Goal: Information Seeking & Learning: Learn about a topic

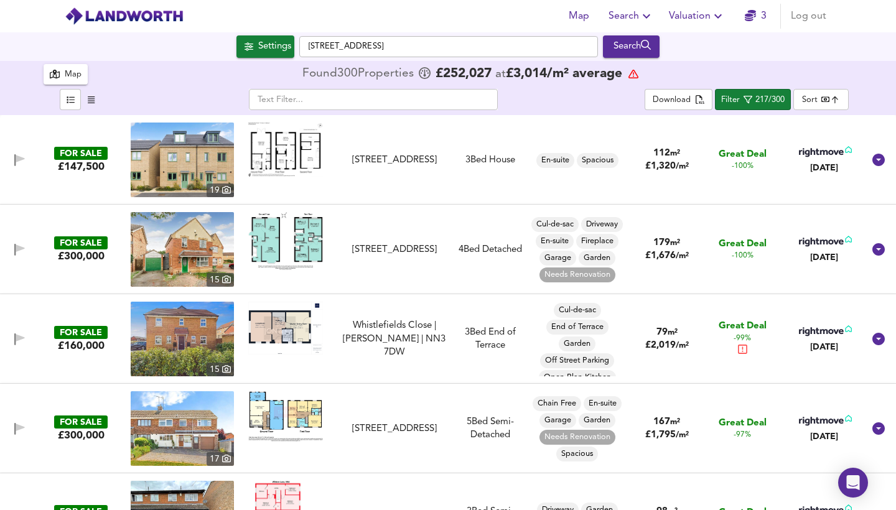
scroll to position [77, 0]
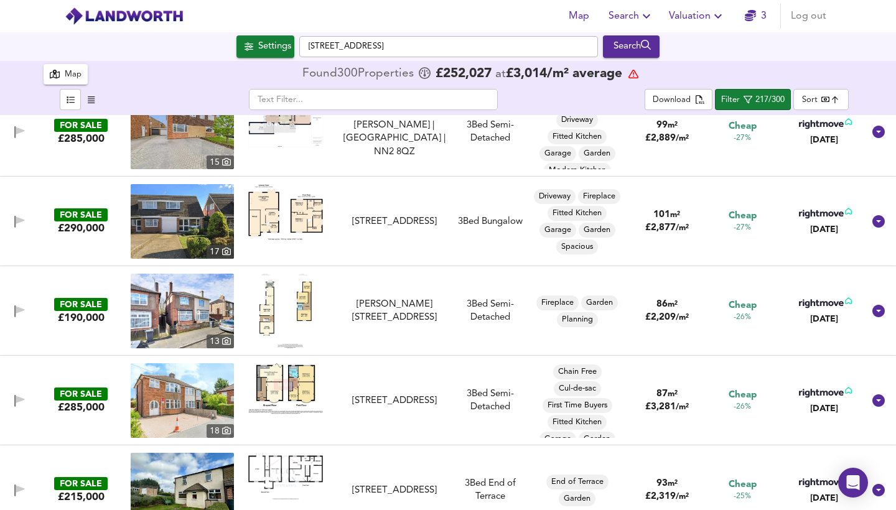
click at [295, 318] on img at bounding box center [286, 311] width 52 height 75
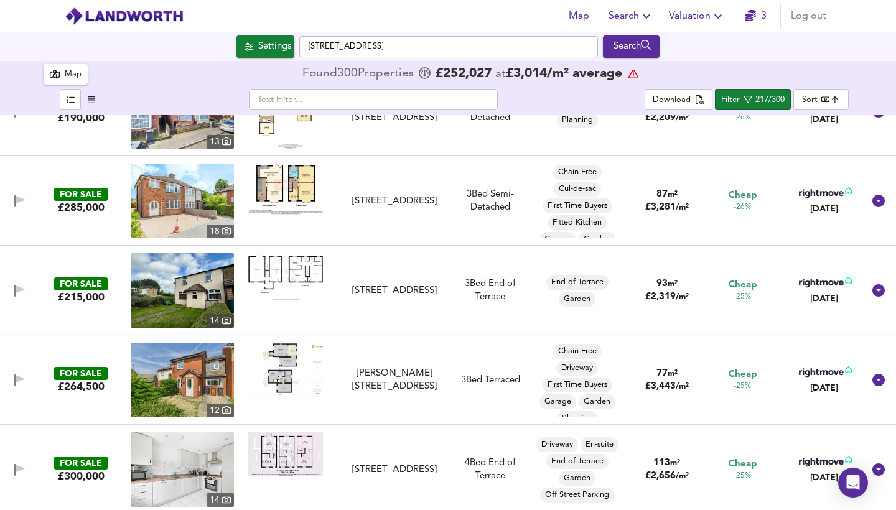
scroll to position [3994, 0]
click at [296, 275] on img at bounding box center [285, 276] width 75 height 47
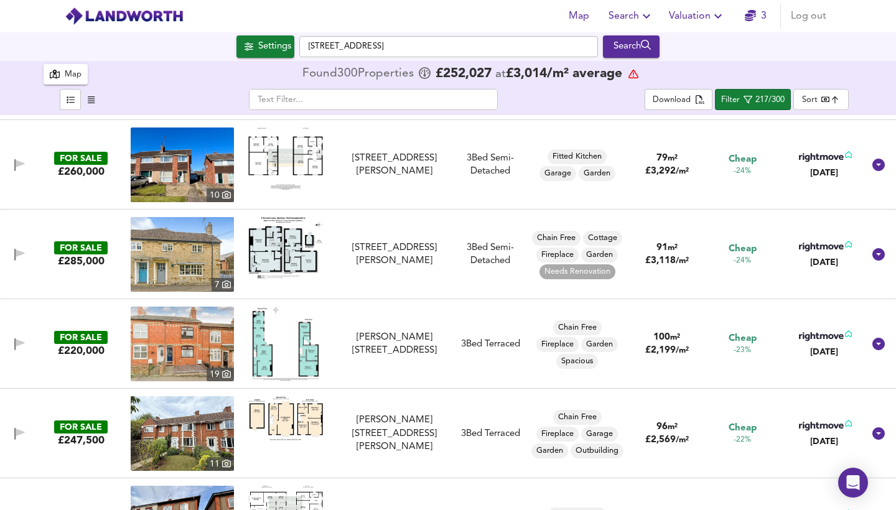
scroll to position [4393, 0]
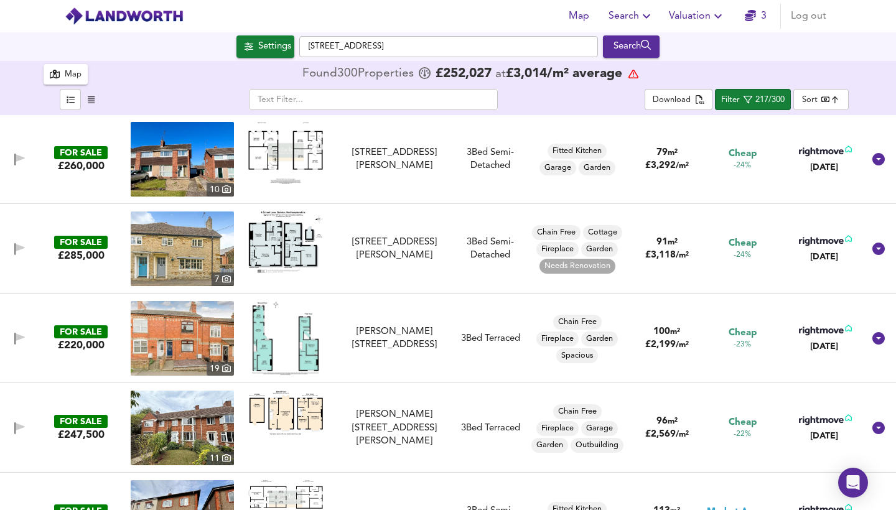
click at [292, 415] on img at bounding box center [285, 413] width 75 height 44
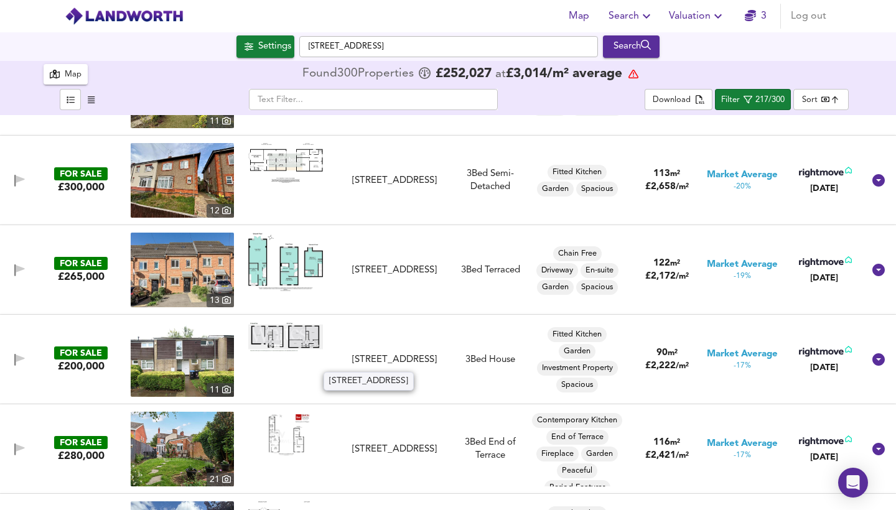
scroll to position [4741, 0]
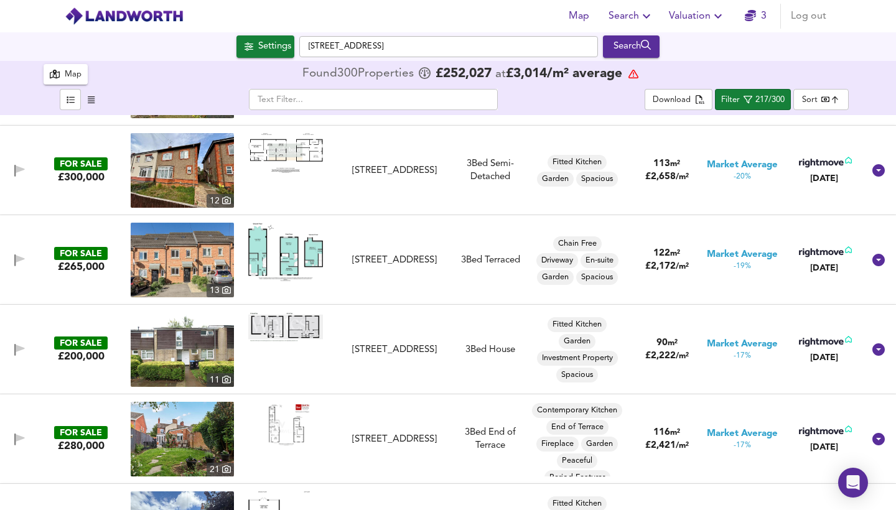
click at [296, 329] on img at bounding box center [285, 327] width 75 height 29
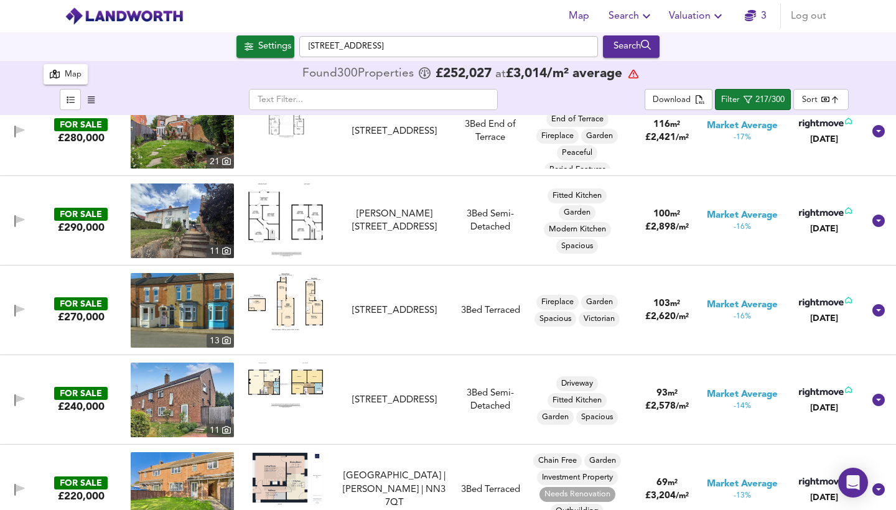
scroll to position [5150, 0]
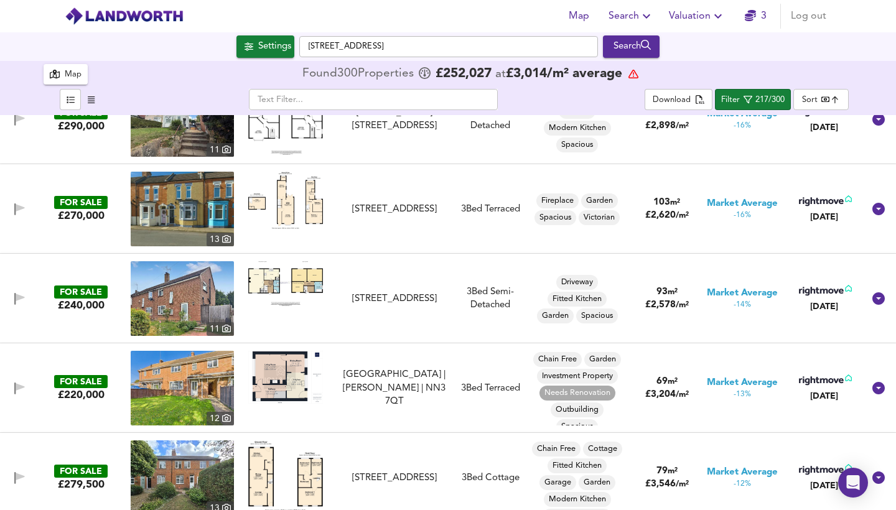
click at [287, 379] on img at bounding box center [285, 377] width 75 height 53
click at [188, 392] on img at bounding box center [182, 388] width 103 height 75
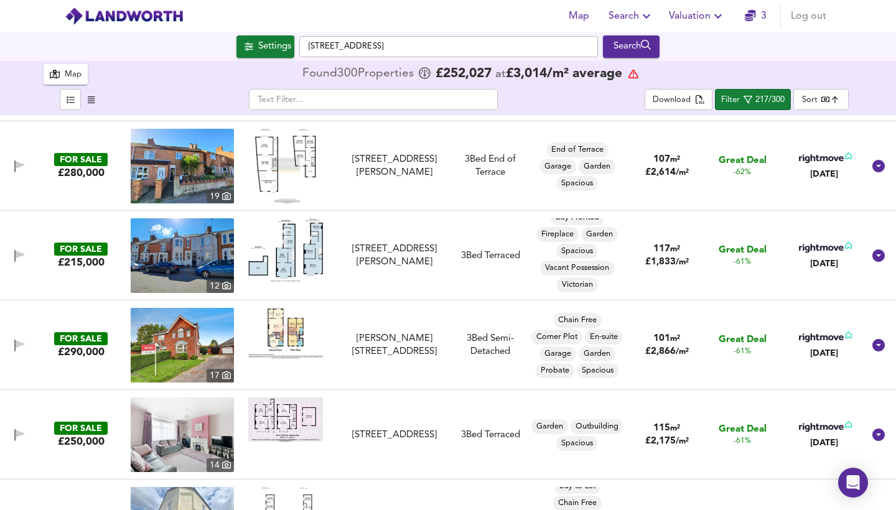
scroll to position [349, 0]
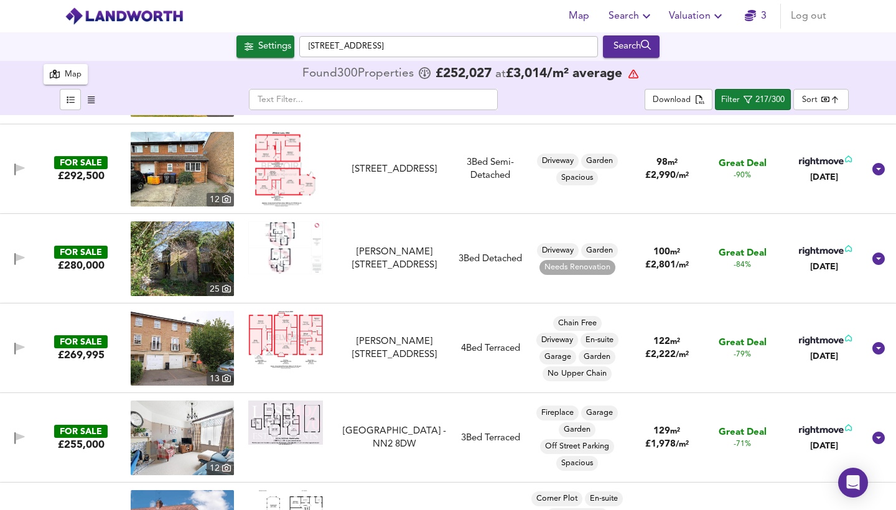
click at [59, 72] on icon "button" at bounding box center [55, 74] width 10 height 9
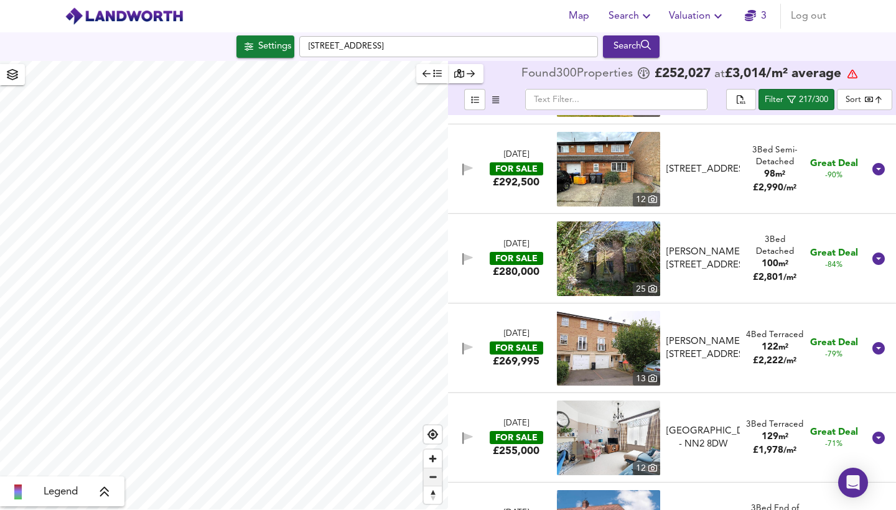
click at [435, 472] on span "Zoom out" at bounding box center [433, 477] width 18 height 17
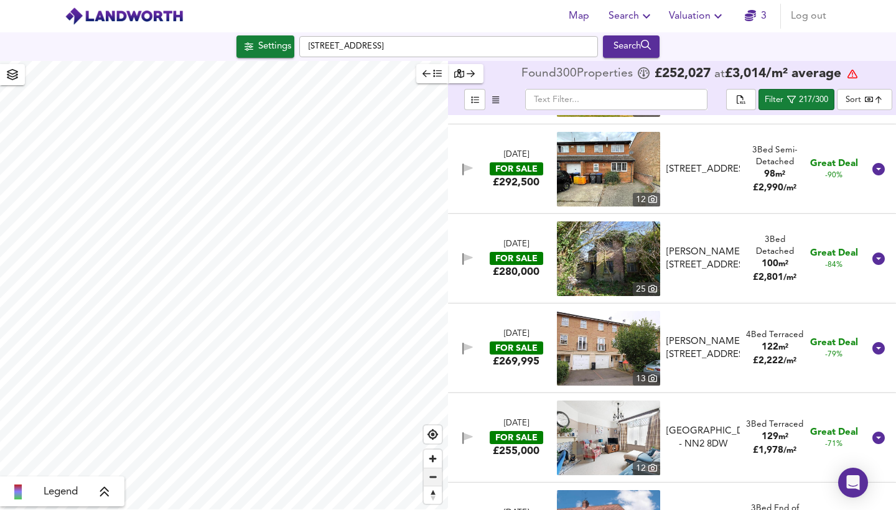
click at [435, 472] on span "Zoom out" at bounding box center [433, 477] width 18 height 17
click at [436, 474] on span "Zoom out" at bounding box center [433, 477] width 18 height 17
click at [440, 465] on span "Zoom in" at bounding box center [433, 459] width 18 height 18
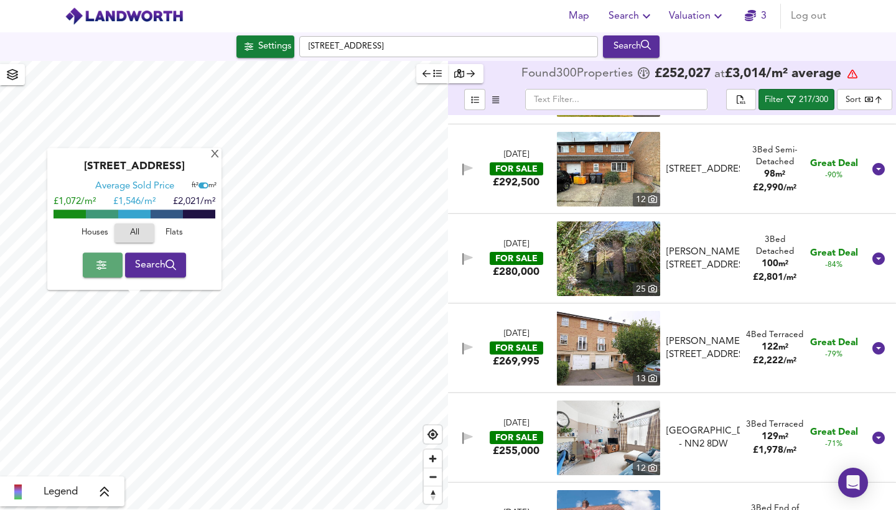
click at [101, 273] on span "button" at bounding box center [103, 264] width 20 height 17
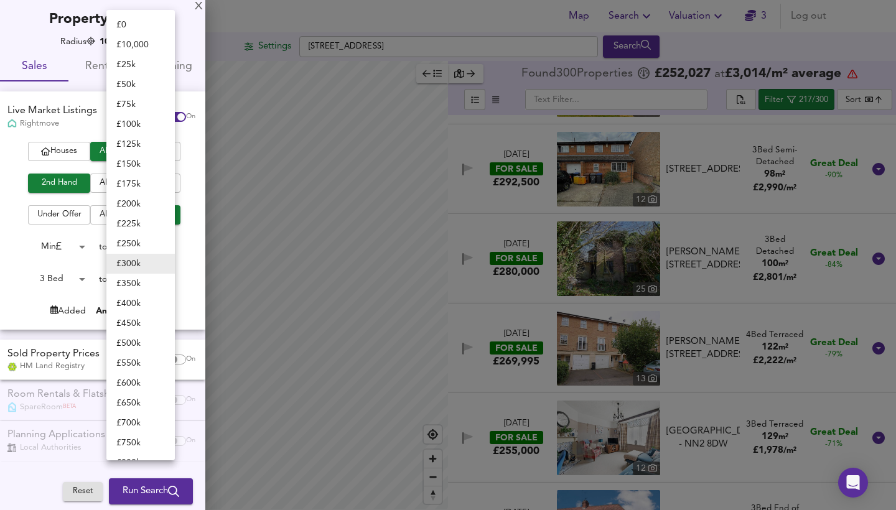
click at [139, 245] on body "Map Search Valuation 3 Log out Settings [GEOGRAPHIC_DATA] Search Legend Found 3…" at bounding box center [448, 255] width 896 height 510
click at [132, 301] on li "£ 400k" at bounding box center [140, 304] width 68 height 20
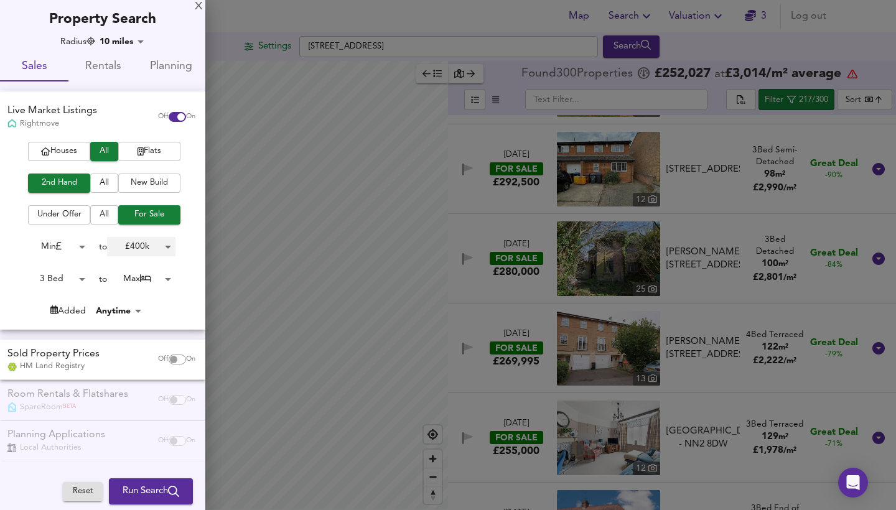
type input "400000"
click at [164, 489] on span "Run Search" at bounding box center [151, 492] width 57 height 16
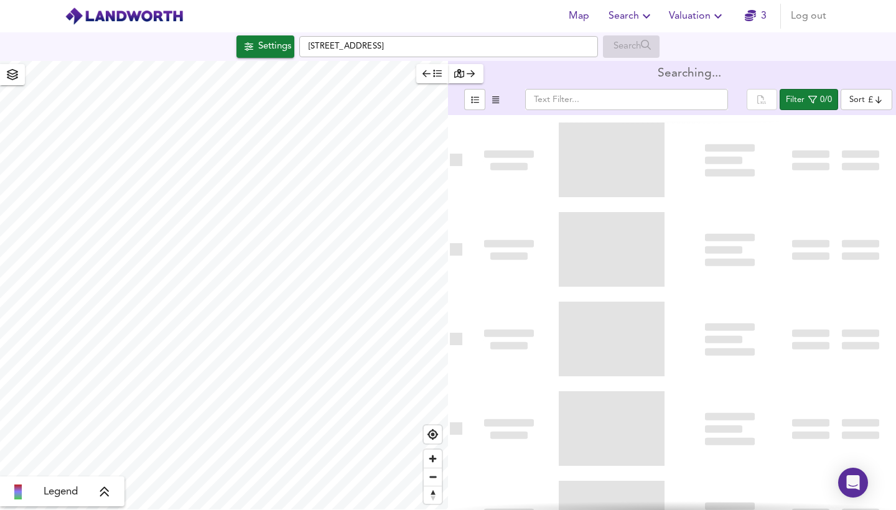
type input "bestdeal"
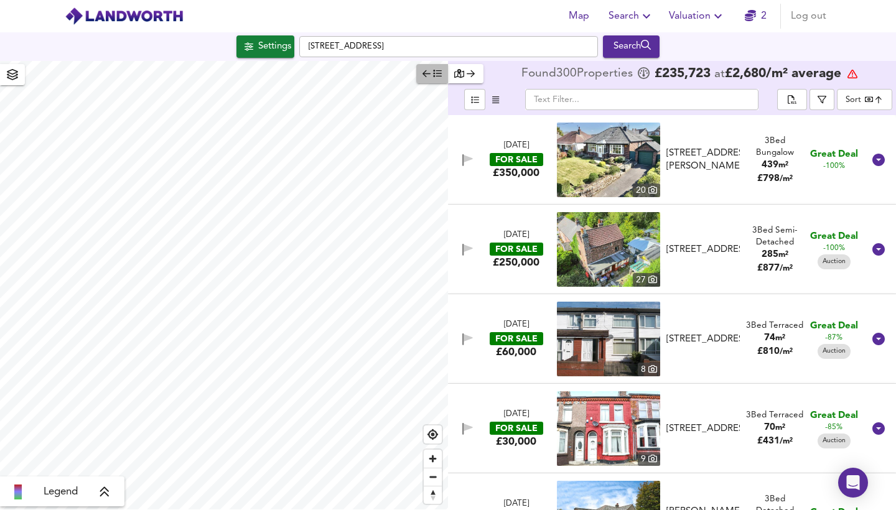
click at [431, 73] on span "button" at bounding box center [432, 74] width 19 height 14
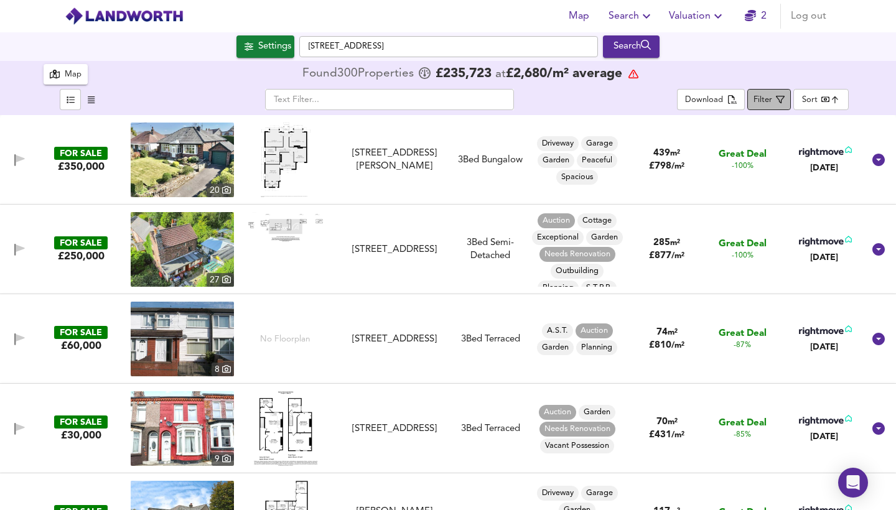
click at [774, 101] on span "Filter" at bounding box center [769, 100] width 31 height 16
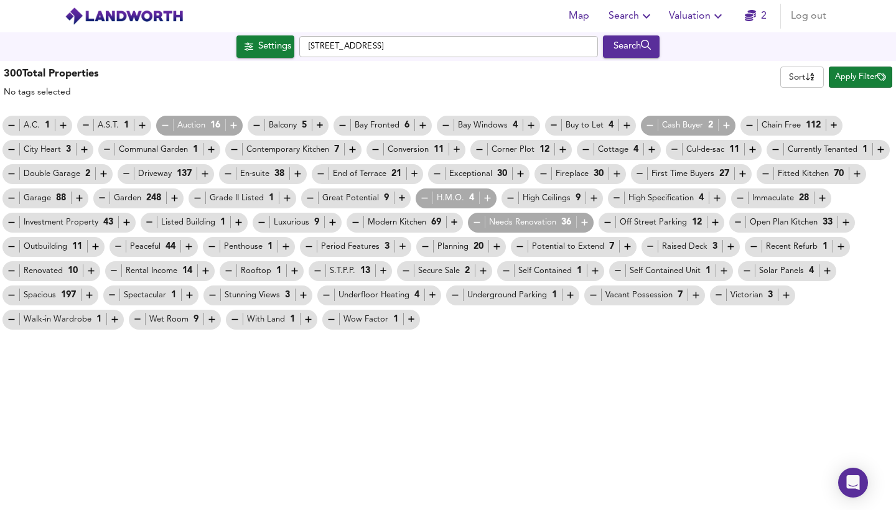
click at [166, 125] on icon "button" at bounding box center [165, 125] width 11 height 11
click at [420, 122] on icon "button" at bounding box center [423, 125] width 11 height 11
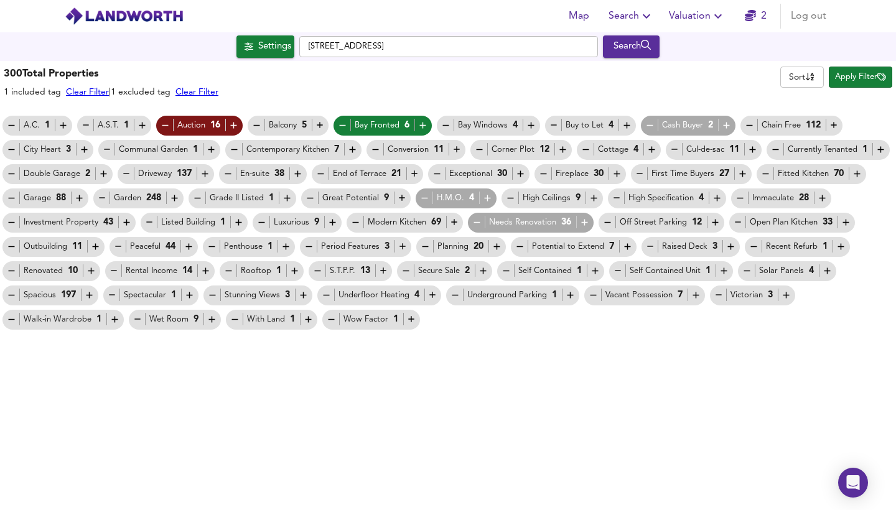
click at [318, 123] on icon "button" at bounding box center [320, 125] width 11 height 11
click at [529, 124] on icon "button" at bounding box center [531, 125] width 11 height 11
click at [624, 126] on icon "button" at bounding box center [627, 126] width 6 height 6
click at [728, 126] on icon "button" at bounding box center [726, 126] width 6 height 6
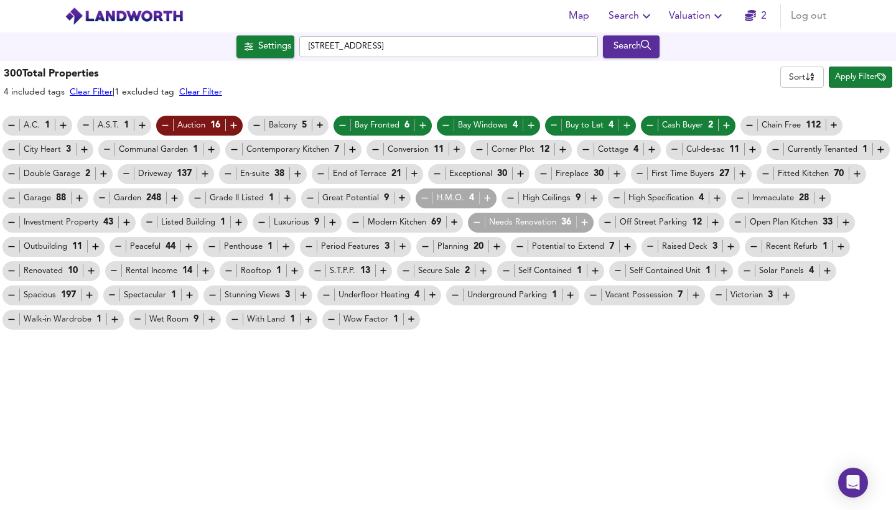
click at [830, 123] on icon "button" at bounding box center [834, 125] width 11 height 11
click at [414, 173] on icon "button" at bounding box center [415, 174] width 11 height 11
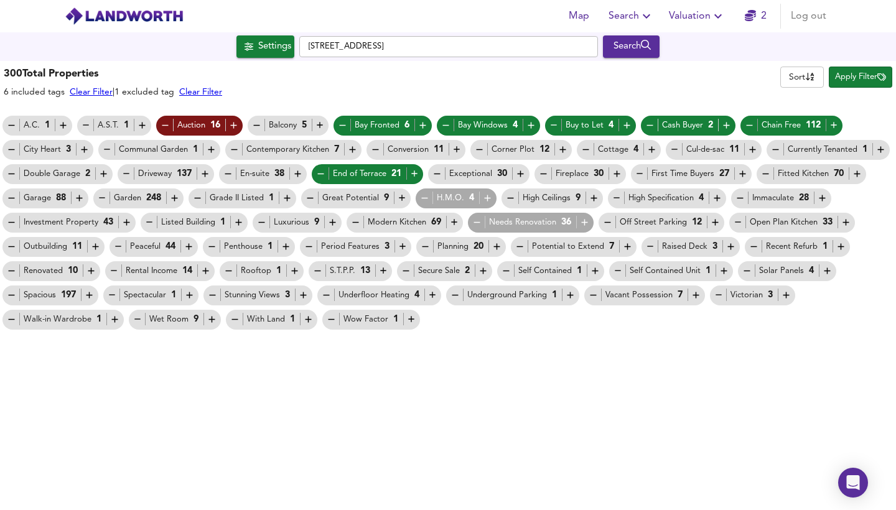
click at [519, 174] on icon "button" at bounding box center [521, 174] width 6 height 6
click at [485, 199] on icon "button" at bounding box center [488, 198] width 6 height 6
click at [824, 200] on icon "button" at bounding box center [822, 198] width 11 height 11
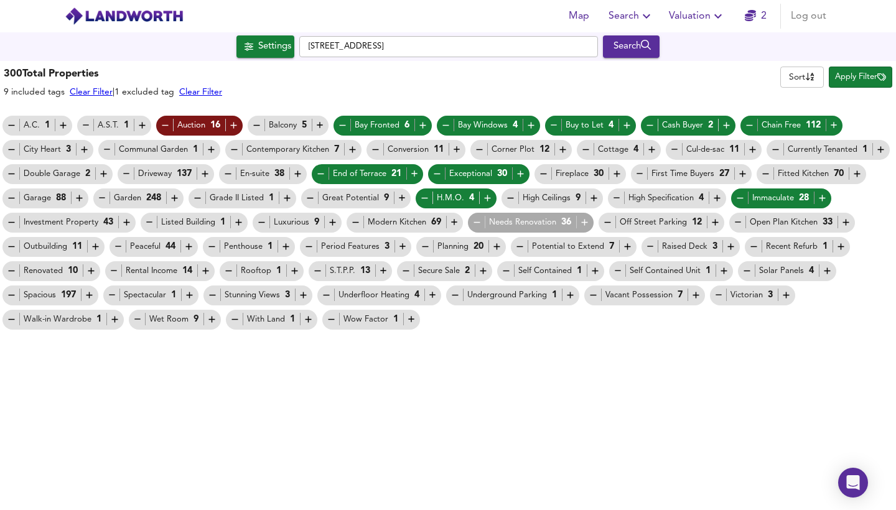
click at [591, 199] on icon "button" at bounding box center [594, 198] width 6 height 6
click at [587, 222] on icon "button" at bounding box center [585, 222] width 11 height 11
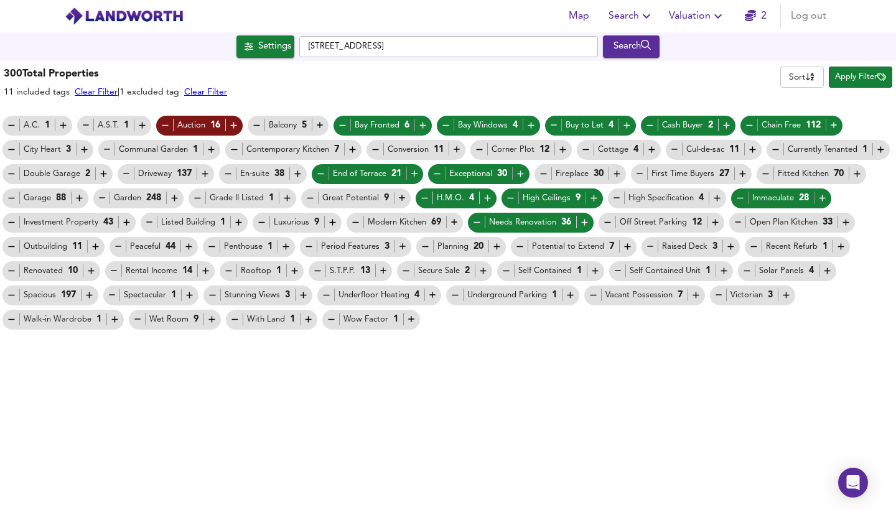
click at [402, 197] on icon "button" at bounding box center [402, 198] width 11 height 11
click at [123, 220] on icon "button" at bounding box center [126, 222] width 11 height 11
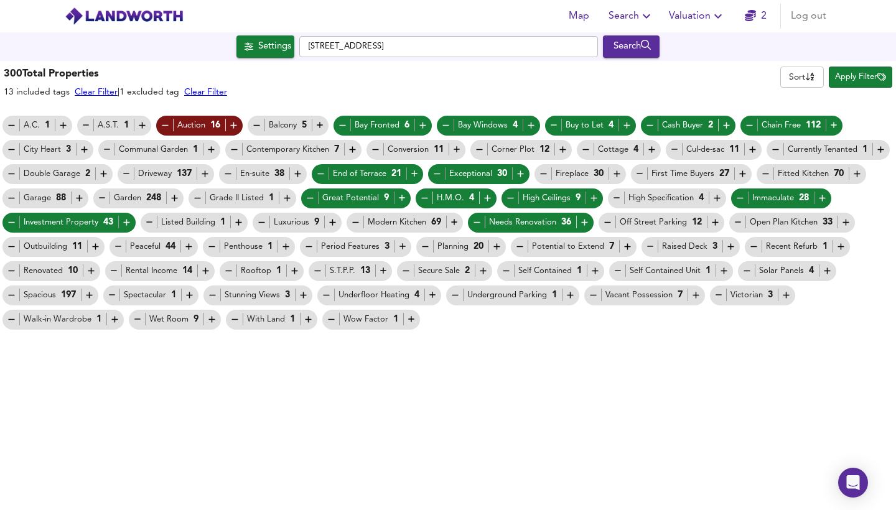
click at [749, 245] on icon "button" at bounding box center [754, 247] width 11 height 11
click at [623, 245] on icon "button" at bounding box center [628, 247] width 11 height 11
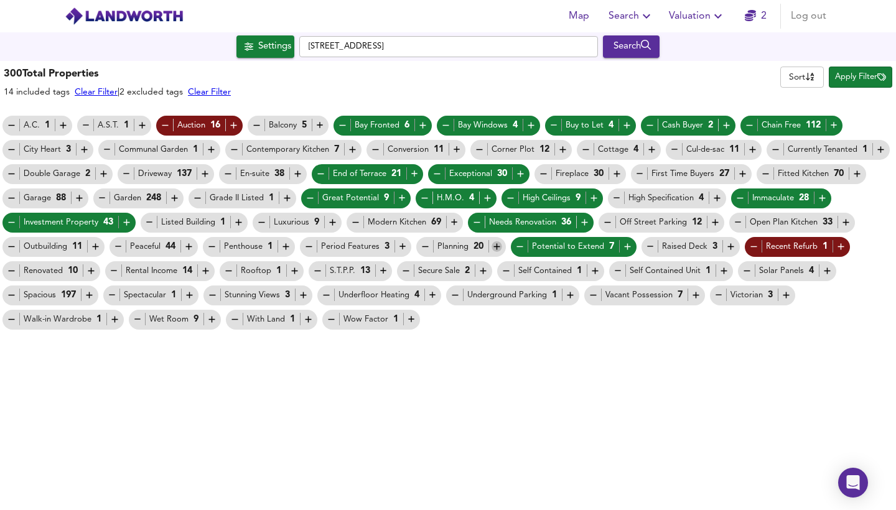
click at [495, 248] on icon "button" at bounding box center [497, 247] width 11 height 11
click at [386, 272] on icon "button" at bounding box center [383, 271] width 6 height 6
click at [11, 275] on icon "button" at bounding box center [11, 271] width 11 height 11
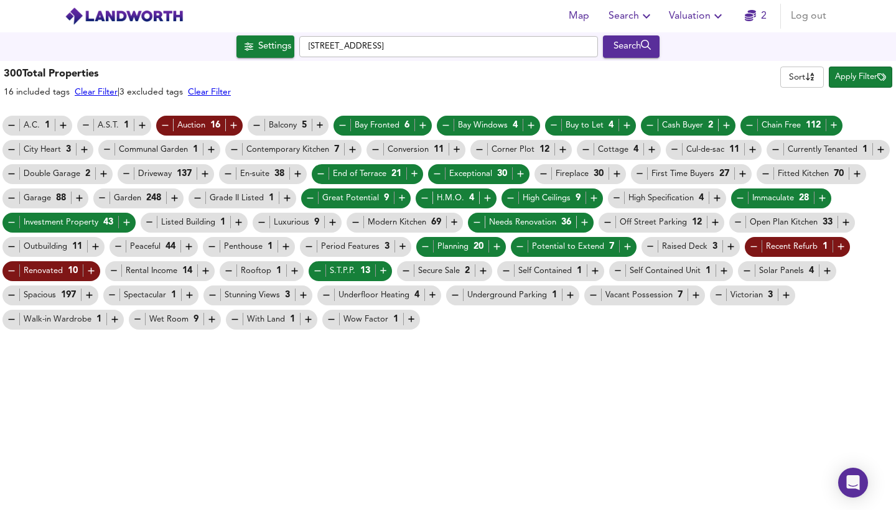
click at [205, 271] on icon "button" at bounding box center [206, 271] width 6 height 6
click at [781, 297] on icon "button" at bounding box center [786, 295] width 11 height 11
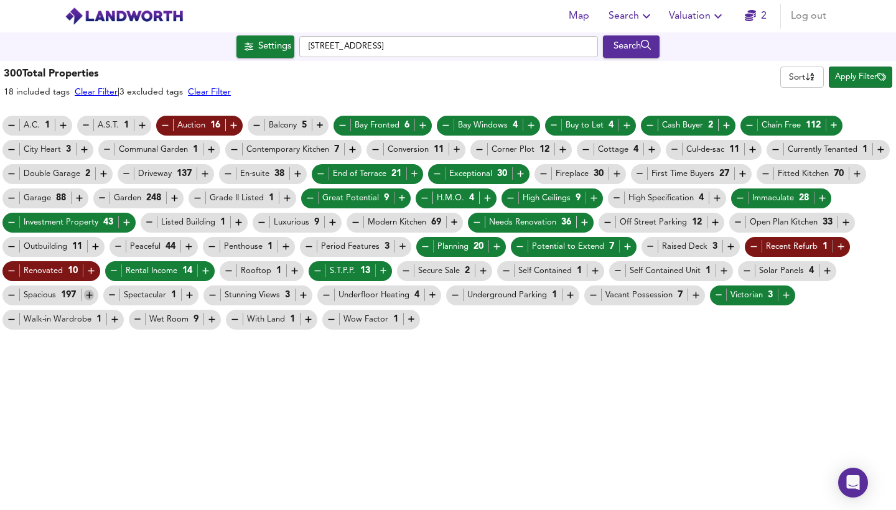
click at [92, 296] on icon "button" at bounding box center [89, 295] width 11 height 11
click at [849, 80] on span "Apply Filter" at bounding box center [860, 77] width 51 height 14
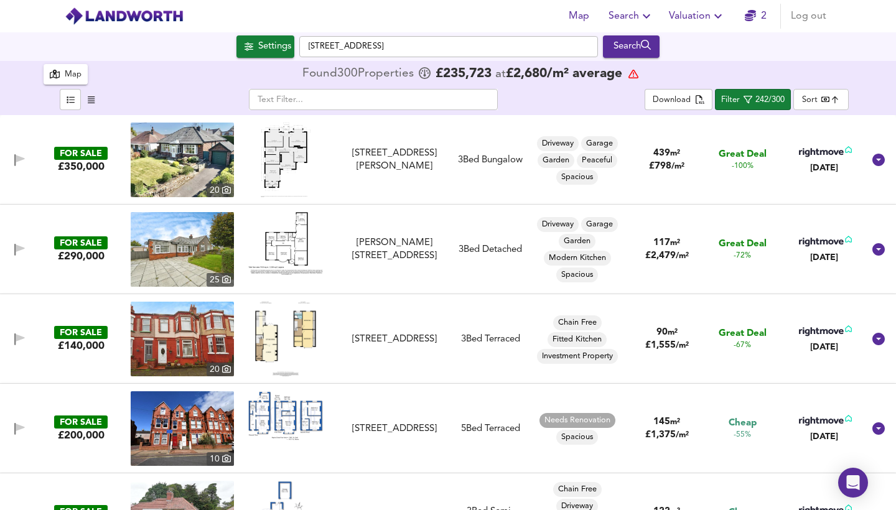
click at [304, 341] on img at bounding box center [285, 339] width 61 height 75
click at [182, 338] on img at bounding box center [182, 339] width 103 height 75
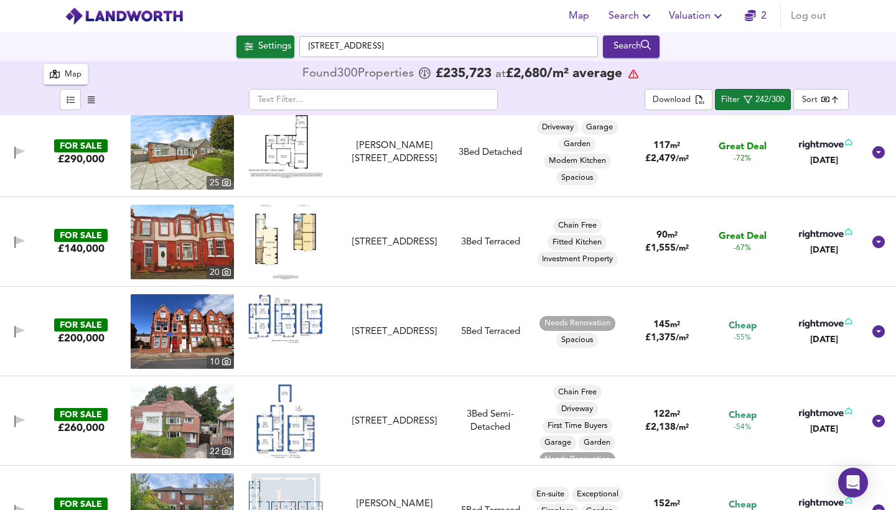
scroll to position [103, 0]
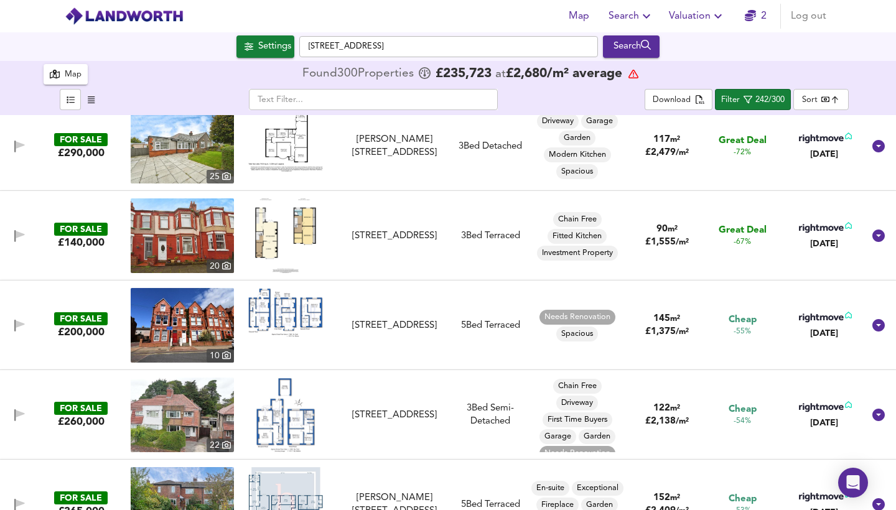
click at [295, 313] on img at bounding box center [285, 312] width 75 height 49
click at [198, 322] on img at bounding box center [182, 325] width 103 height 75
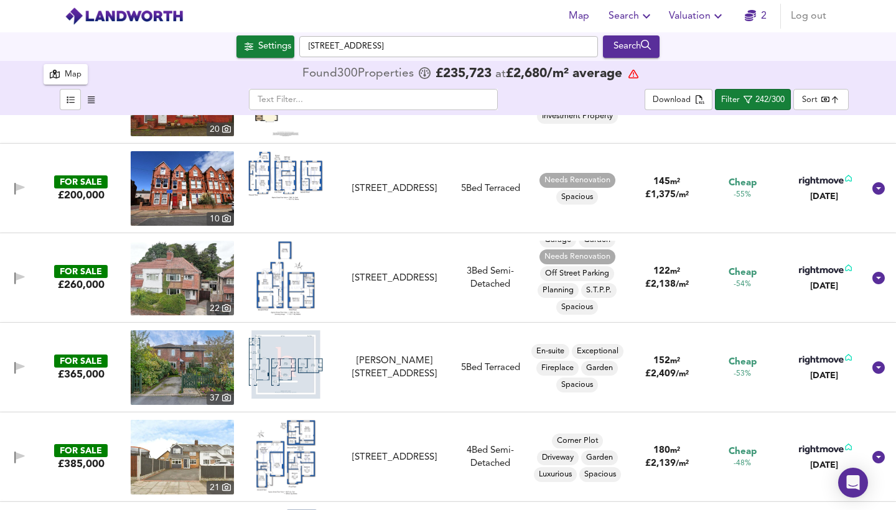
scroll to position [248, 0]
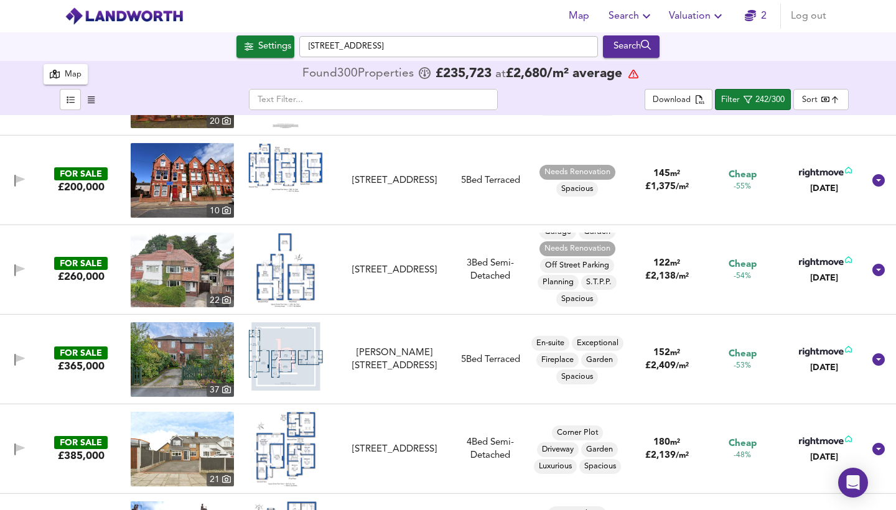
click at [298, 288] on img at bounding box center [285, 270] width 59 height 75
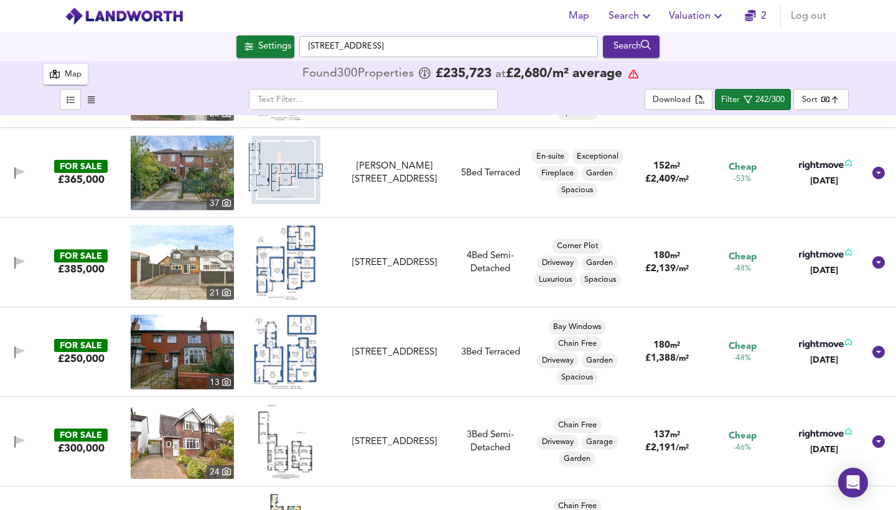
scroll to position [436, 0]
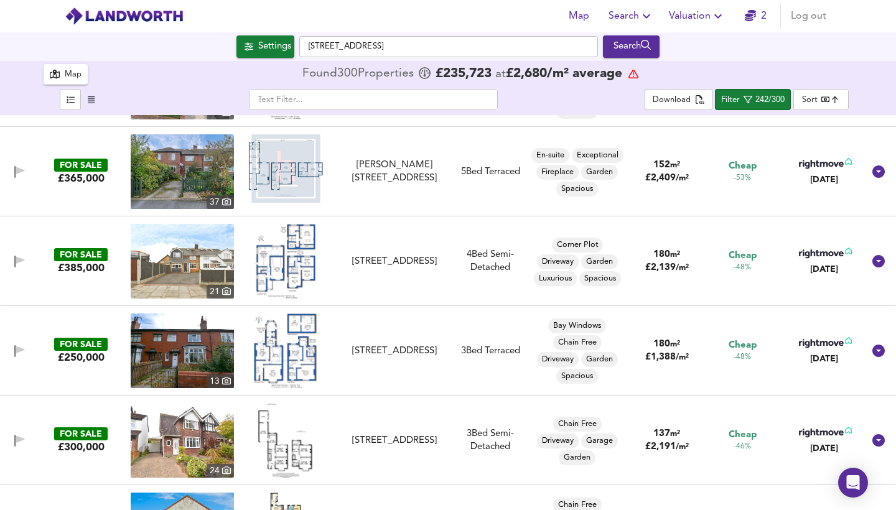
click at [202, 357] on img at bounding box center [182, 351] width 103 height 75
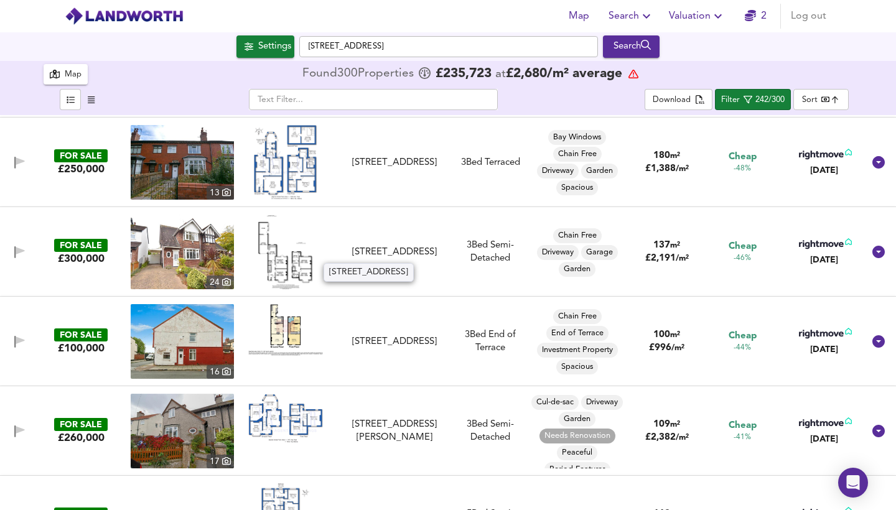
scroll to position [633, 0]
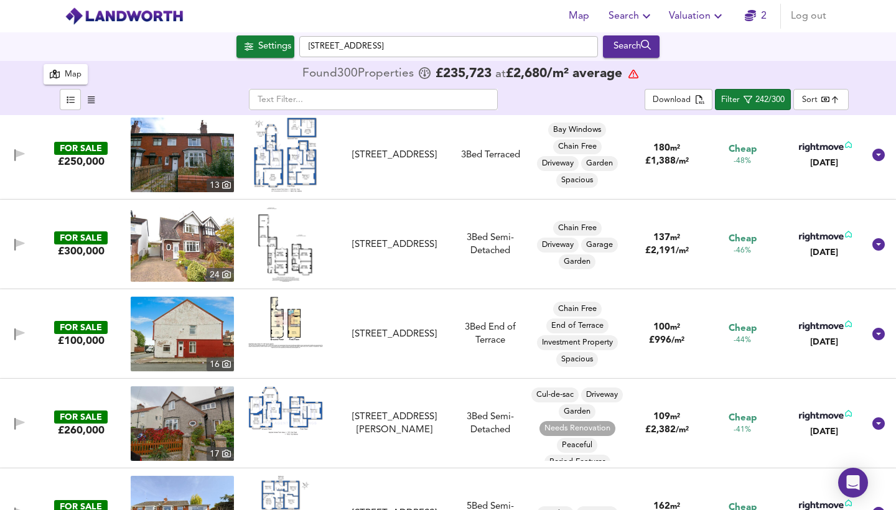
click at [204, 330] on img at bounding box center [182, 334] width 103 height 75
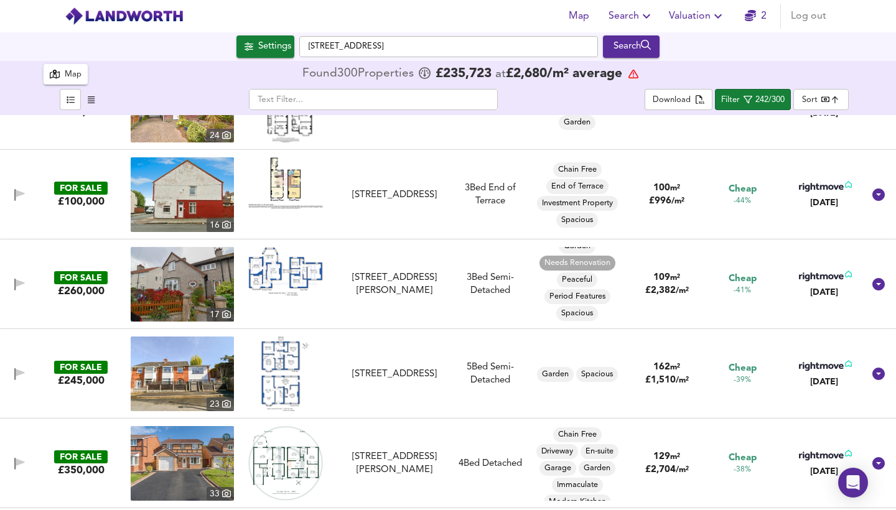
scroll to position [789, 0]
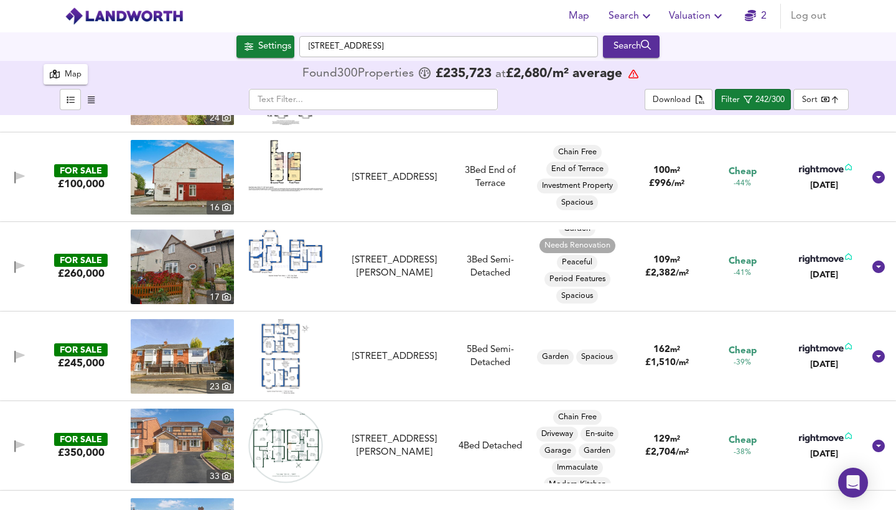
click at [280, 359] on img at bounding box center [285, 356] width 48 height 75
click at [275, 370] on img at bounding box center [285, 356] width 48 height 75
click at [202, 359] on img at bounding box center [182, 356] width 103 height 75
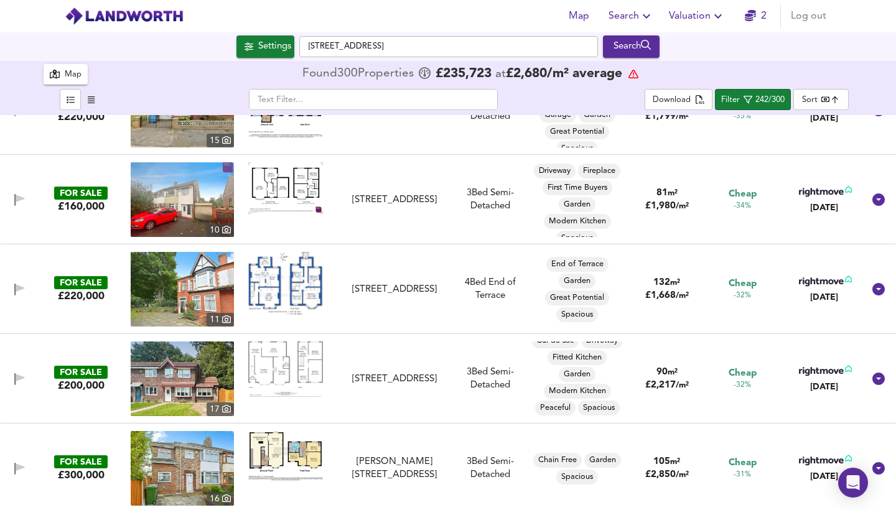
scroll to position [1431, 0]
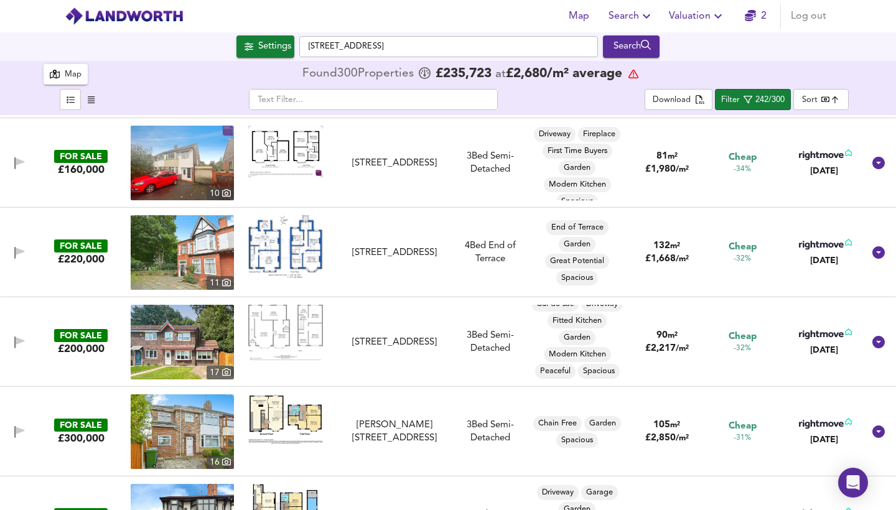
click at [309, 258] on img at bounding box center [285, 246] width 75 height 63
click at [197, 355] on img at bounding box center [182, 342] width 103 height 75
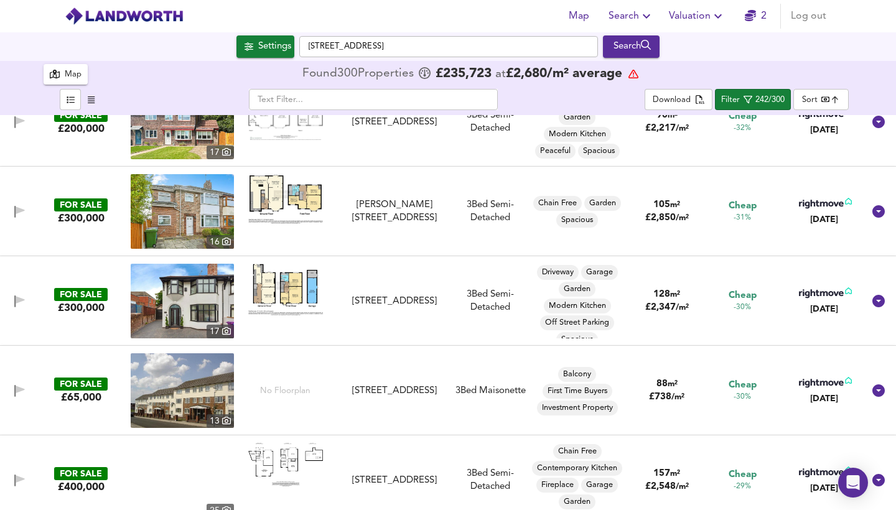
scroll to position [1667, 0]
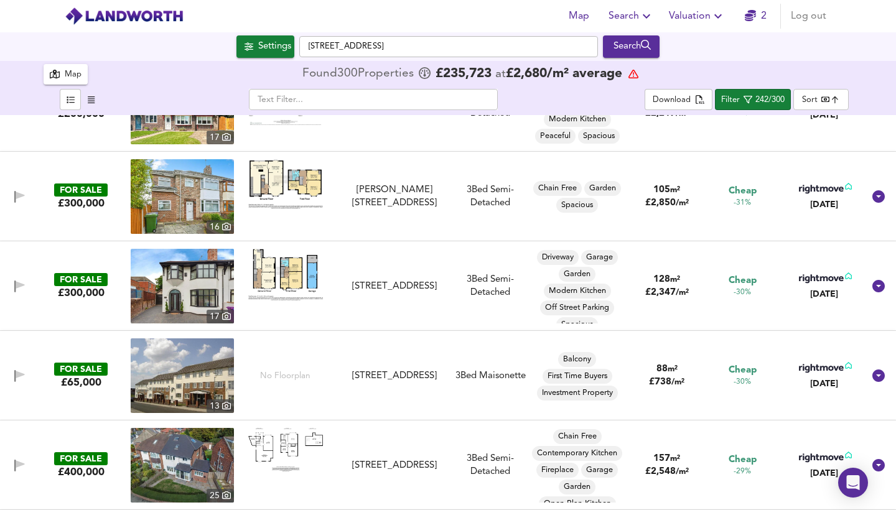
click at [677, 334] on div "FOR SALE £65,000 [STREET_ADDRESS] 3 Bed Maisonette Balcony First Time Buyers In…" at bounding box center [448, 376] width 896 height 90
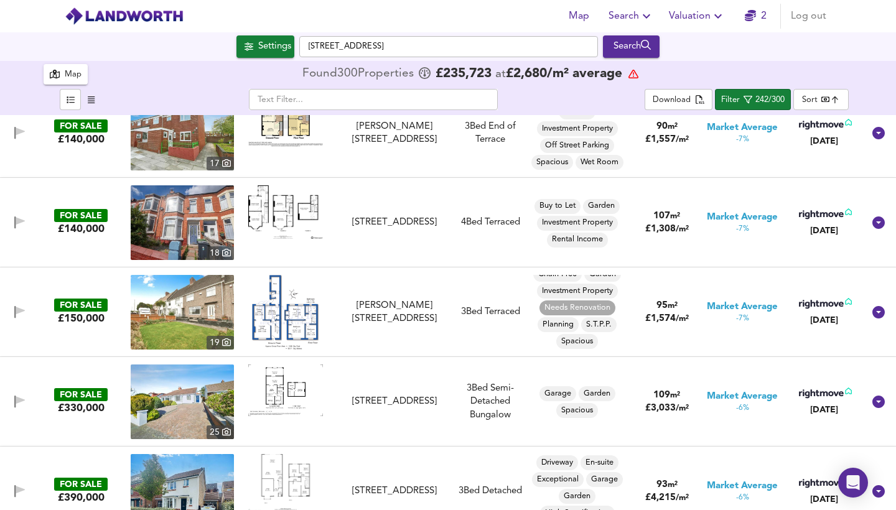
scroll to position [5580, 0]
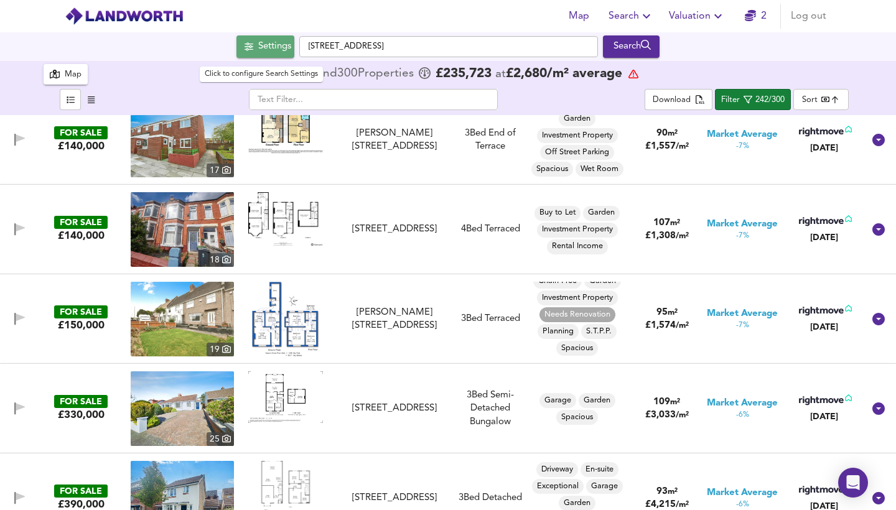
click at [258, 51] on div "Settings" at bounding box center [274, 47] width 33 height 16
